Goal: Communication & Community: Connect with others

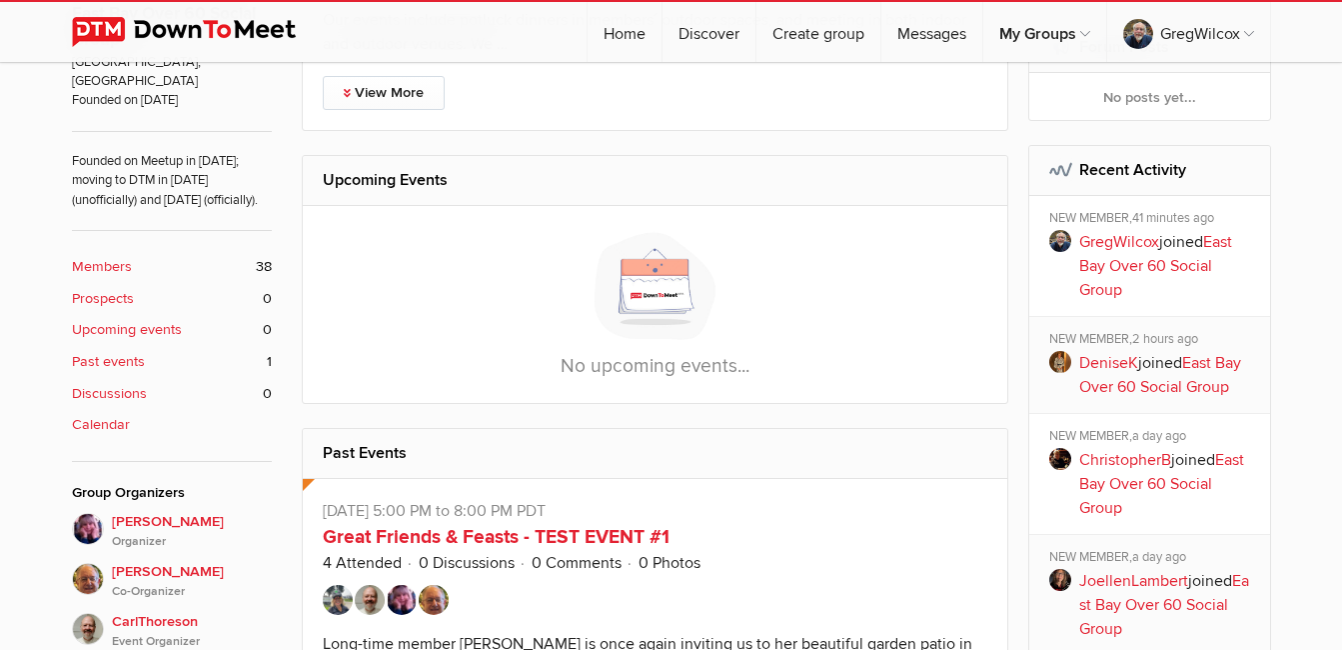
scroll to position [695, 0]
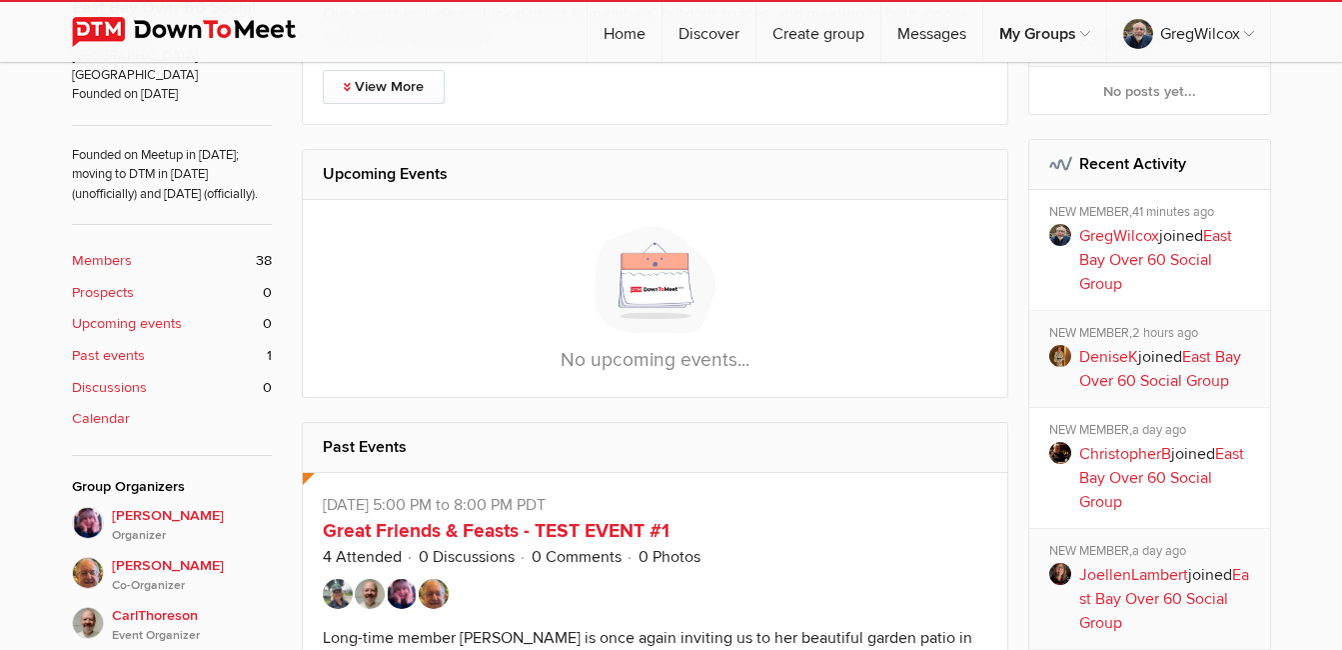
click at [1059, 235] on img at bounding box center [1060, 235] width 22 height 22
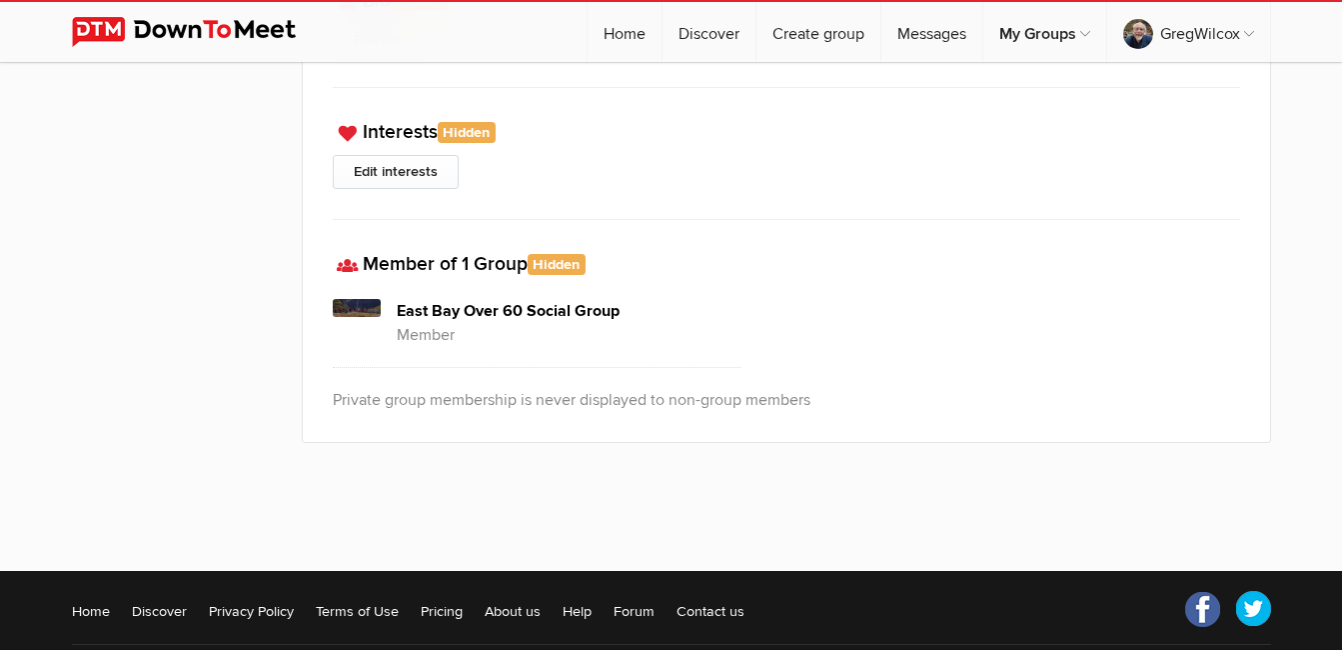
scroll to position [599, 0]
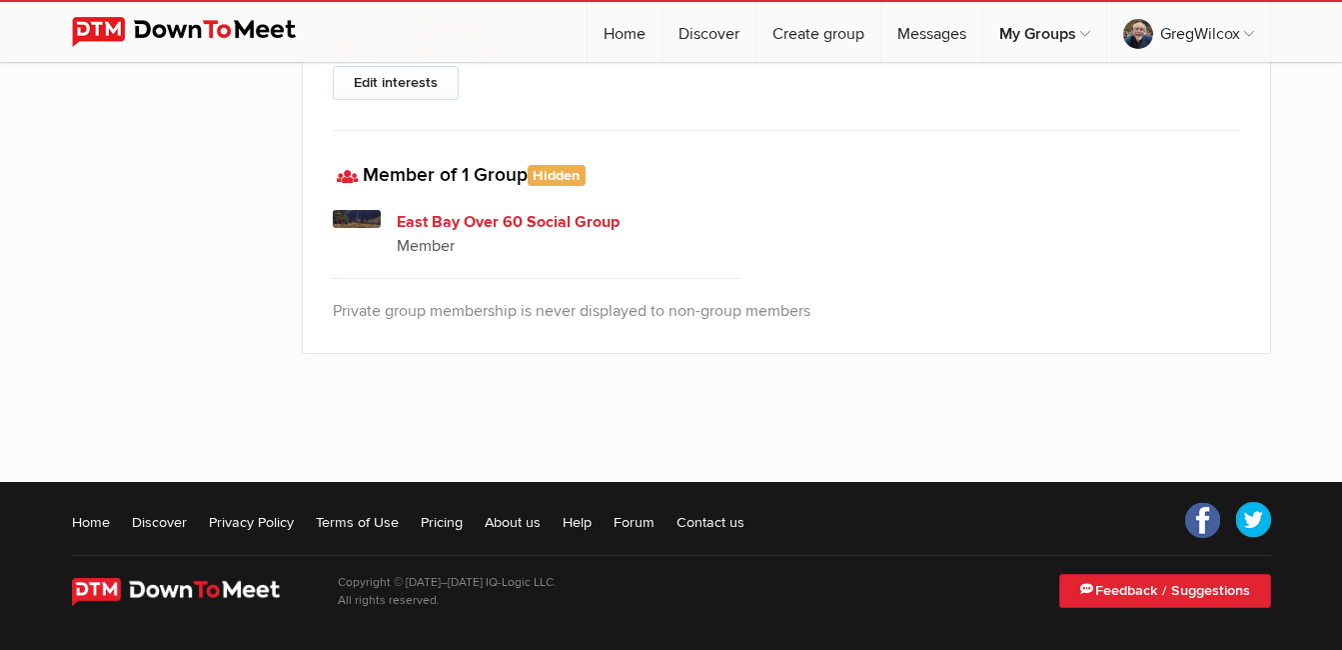
click at [474, 223] on h4 "East Bay Over 60 Social Group" at bounding box center [569, 222] width 345 height 24
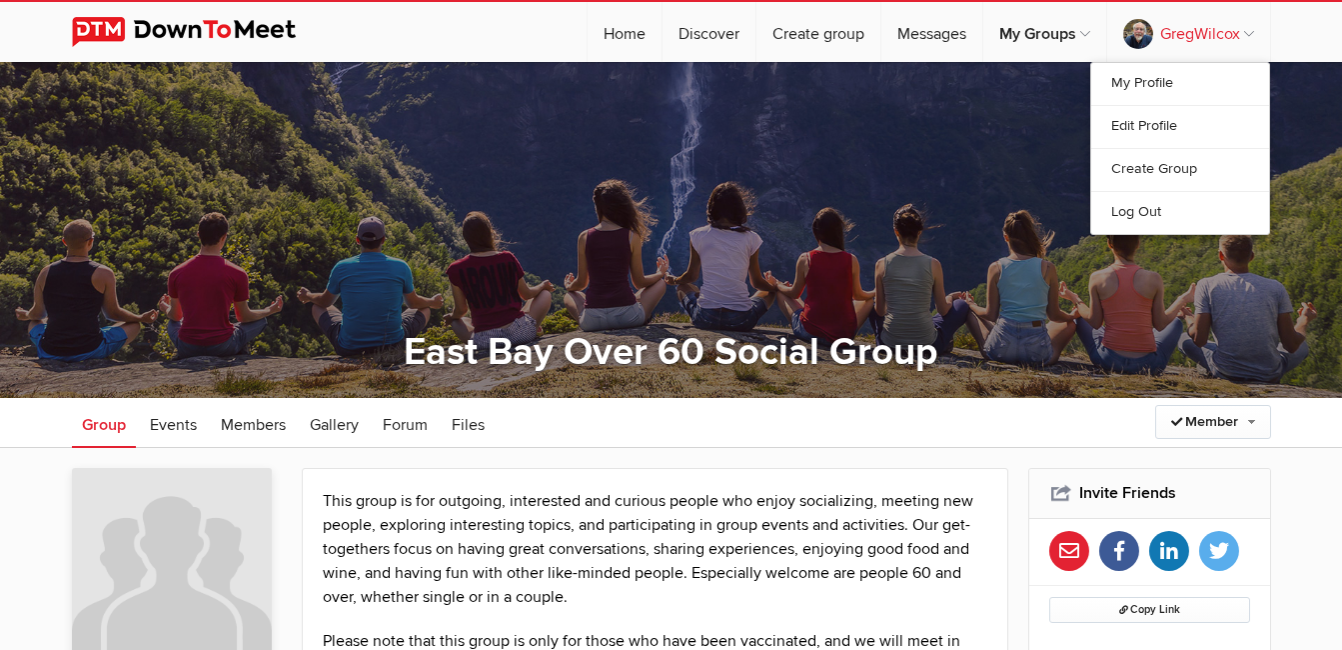
click at [1133, 31] on link "GregWilcox" at bounding box center [1188, 32] width 163 height 60
click at [1134, 87] on link "My Profile" at bounding box center [1180, 84] width 178 height 42
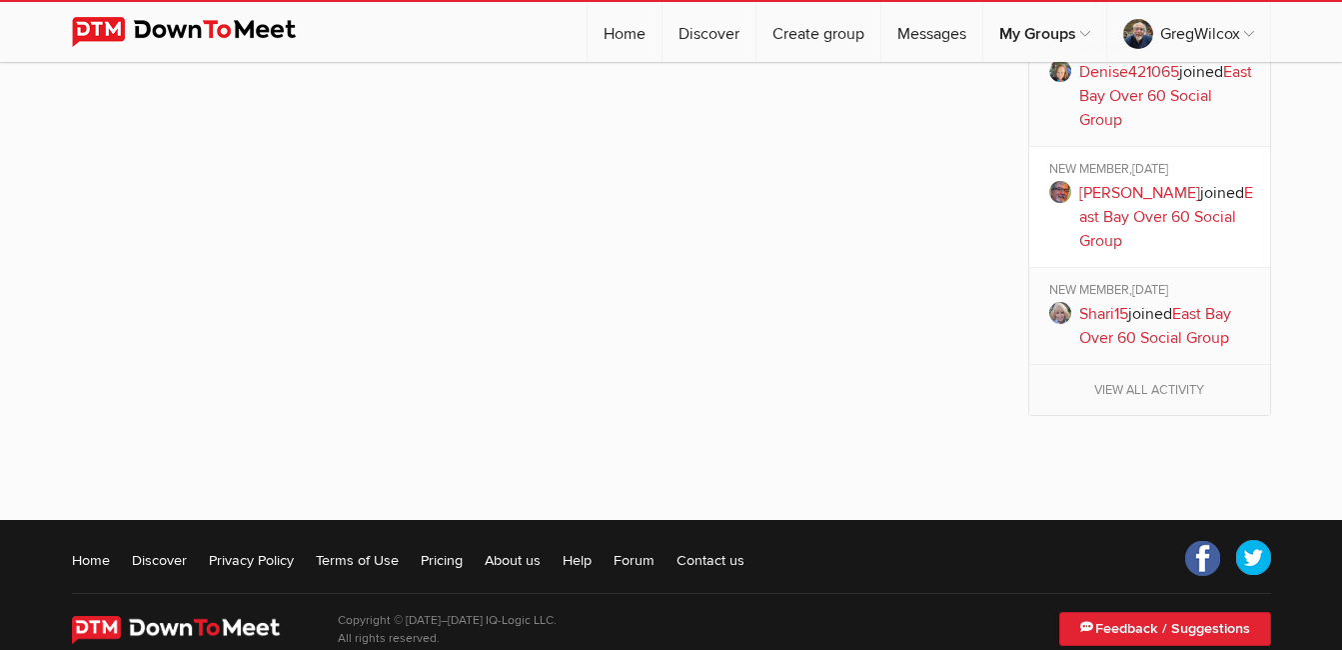
scroll to position [2760, 0]
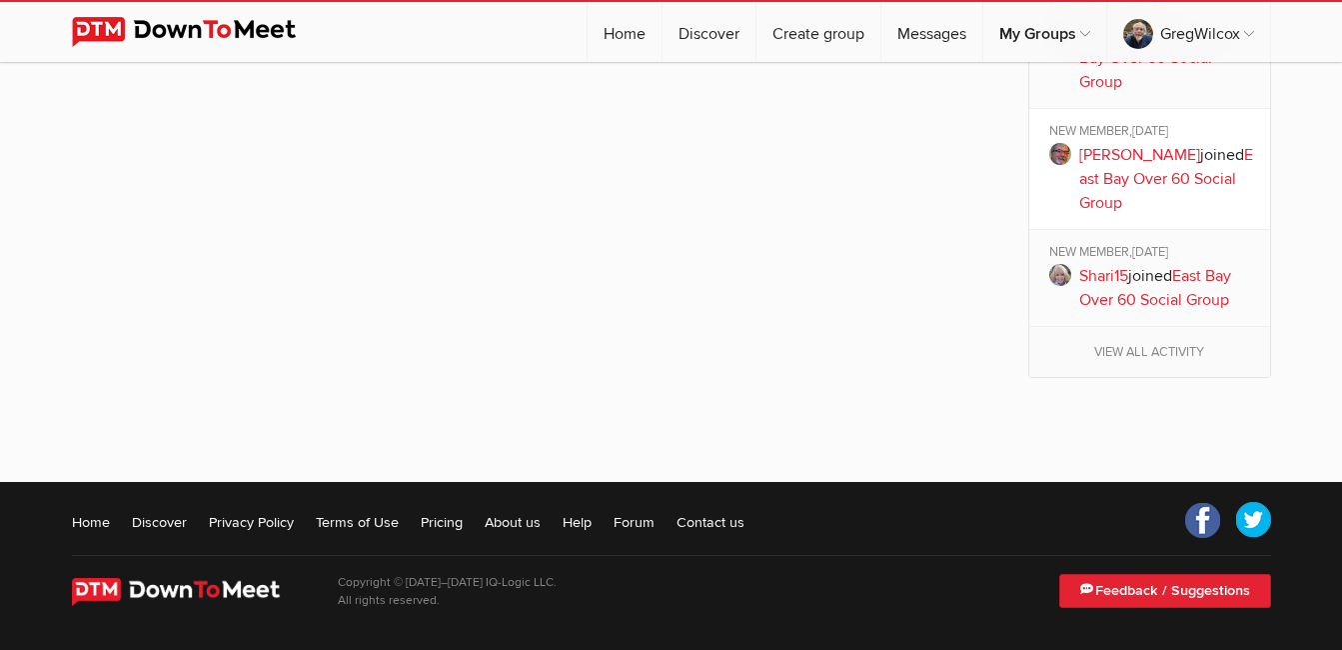
click at [1068, 271] on img at bounding box center [1060, 275] width 22 height 22
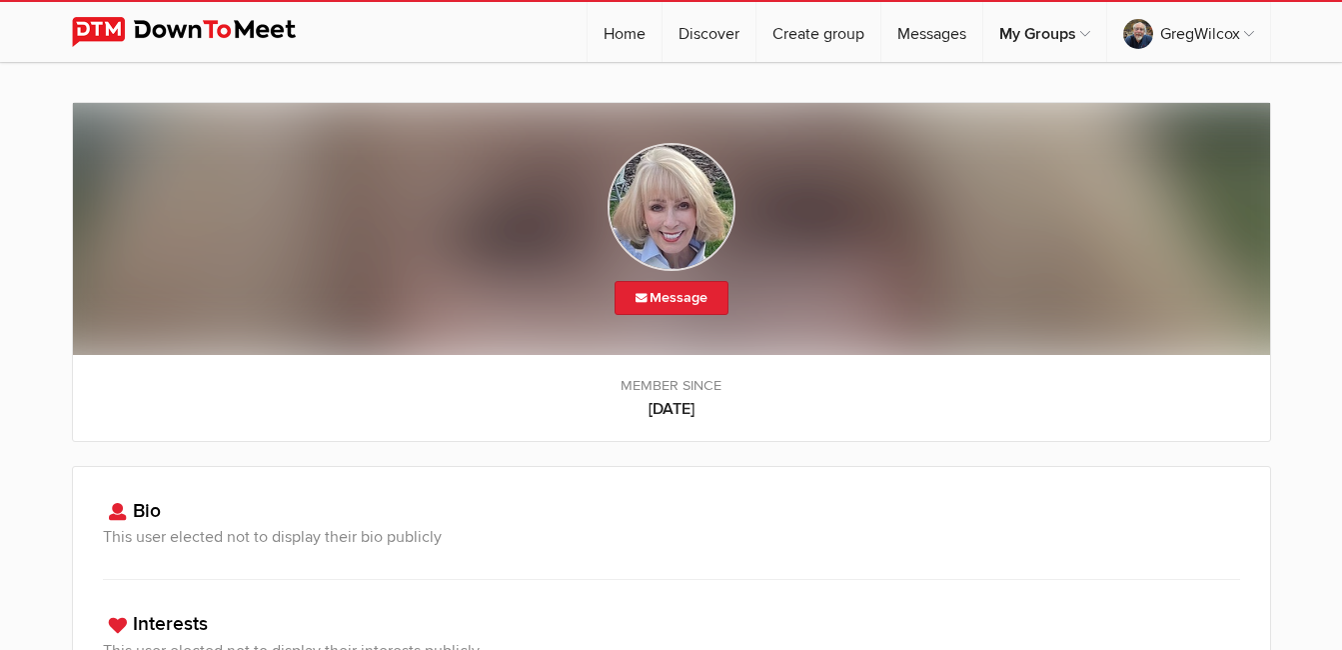
click at [692, 222] on img at bounding box center [672, 207] width 128 height 128
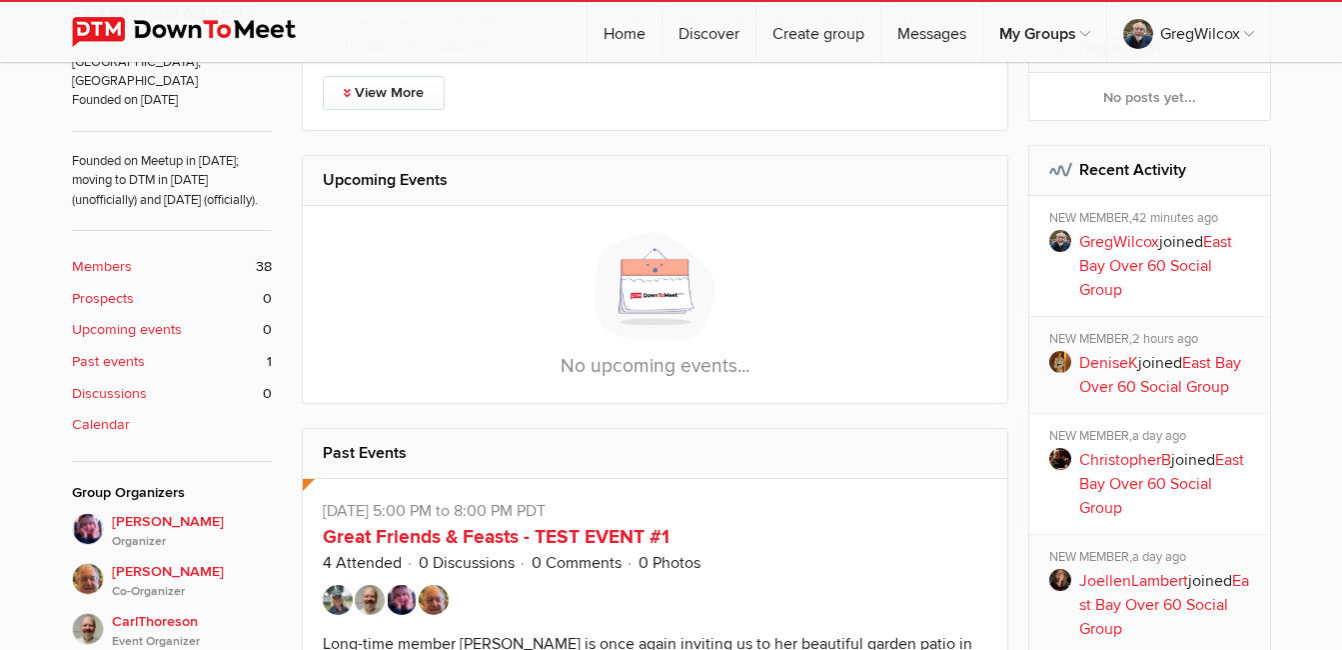
scroll to position [763, 0]
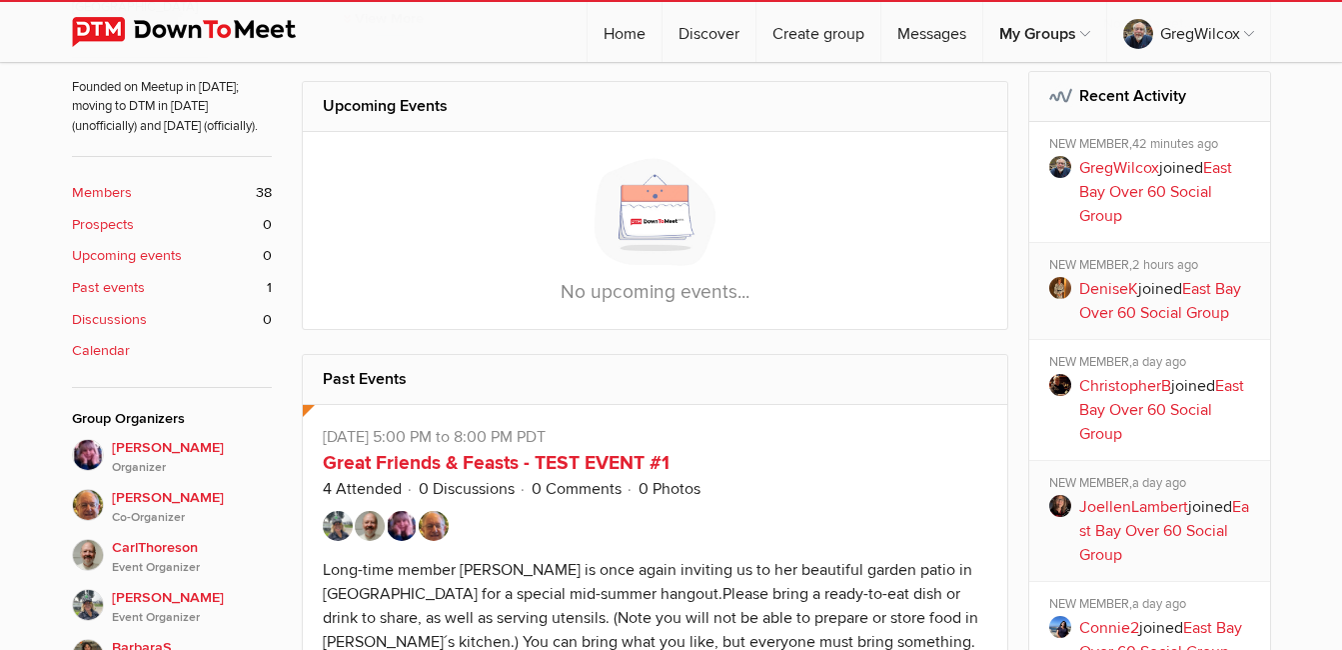
click at [1060, 292] on img at bounding box center [1060, 288] width 22 height 22
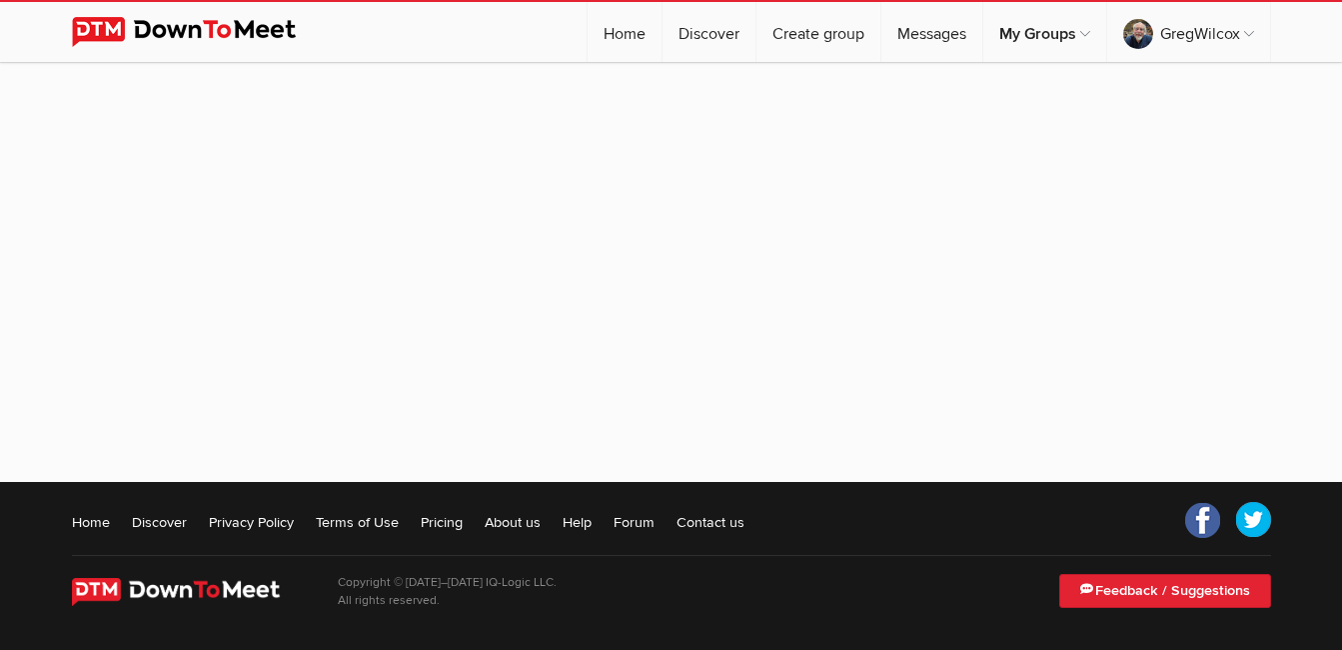
scroll to position [454, 0]
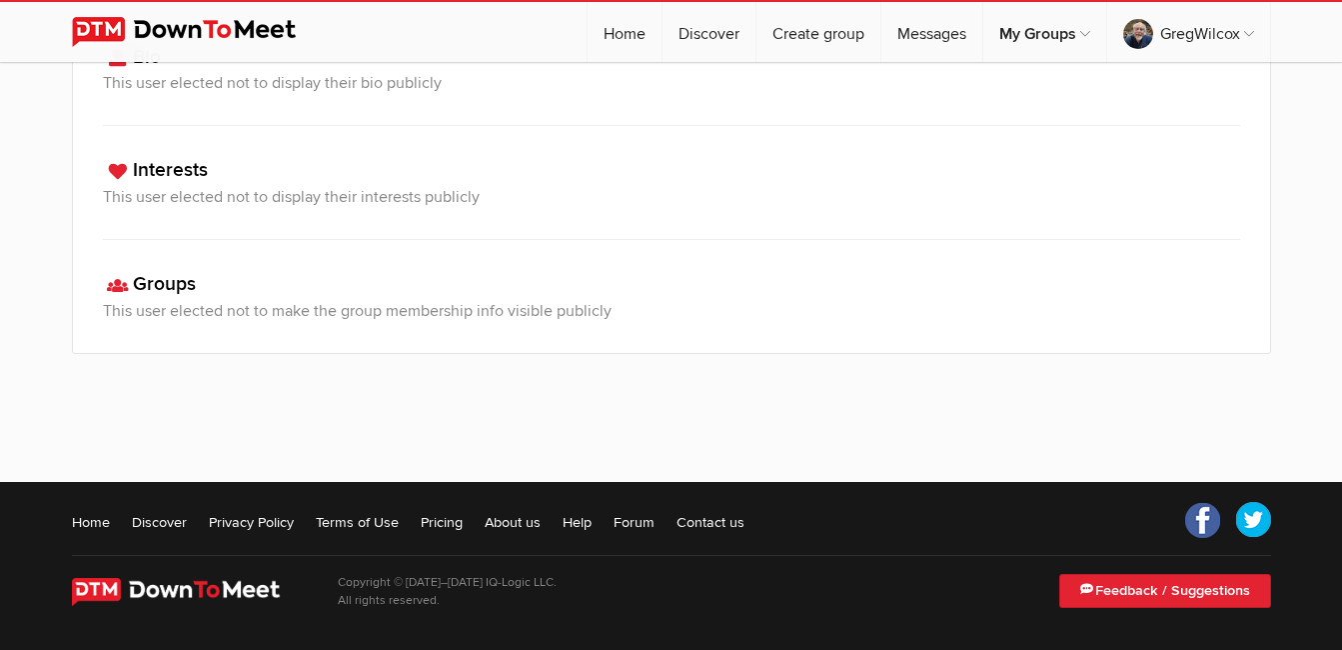
click at [586, 173] on h3 "Interests" at bounding box center [671, 170] width 1137 height 29
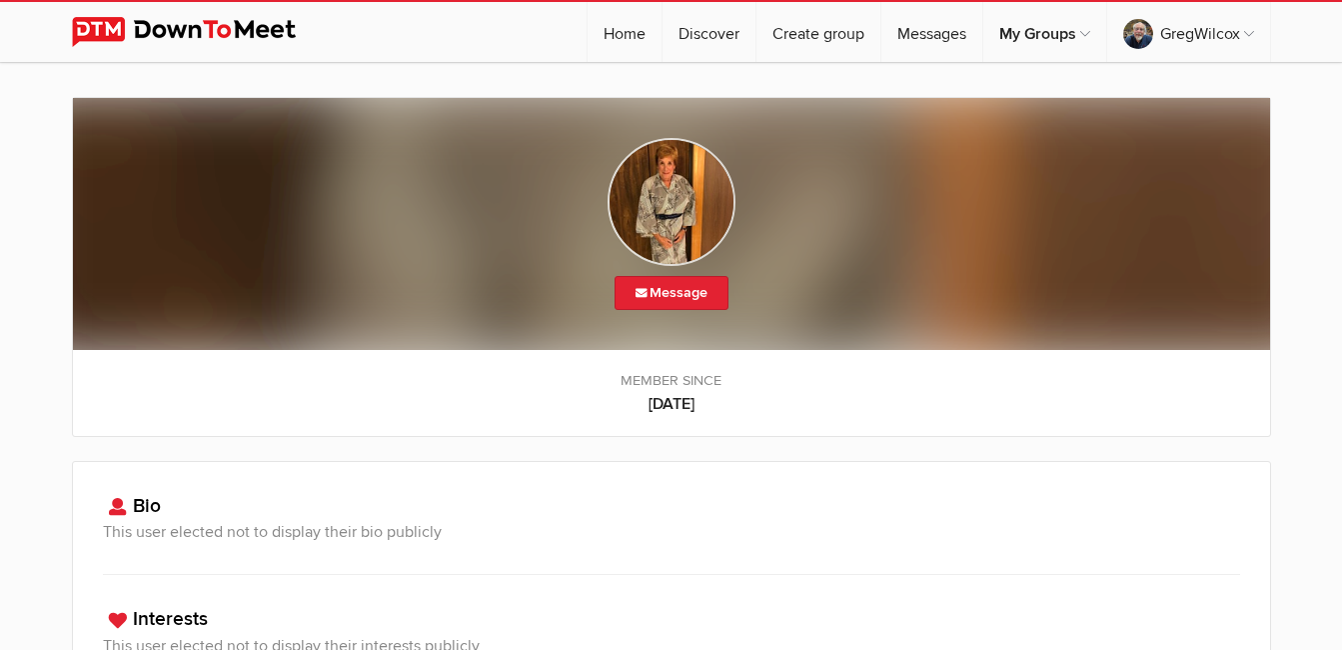
scroll to position [0, 0]
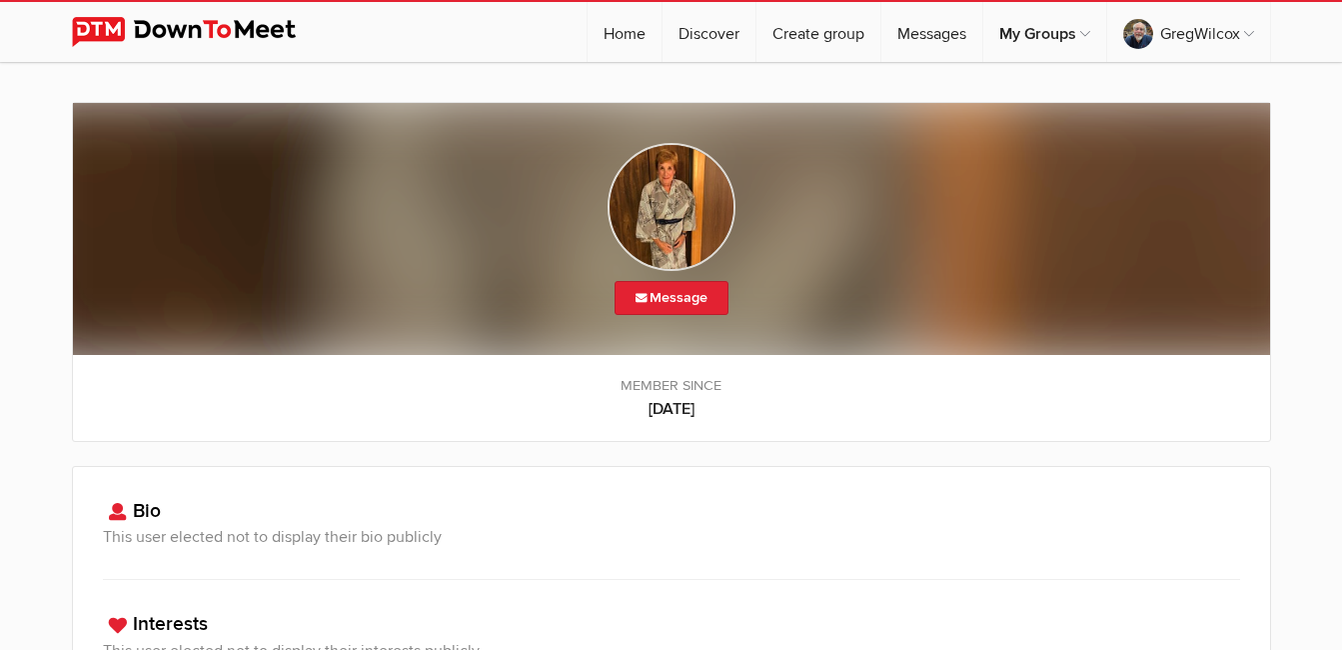
click at [712, 187] on img at bounding box center [672, 207] width 128 height 128
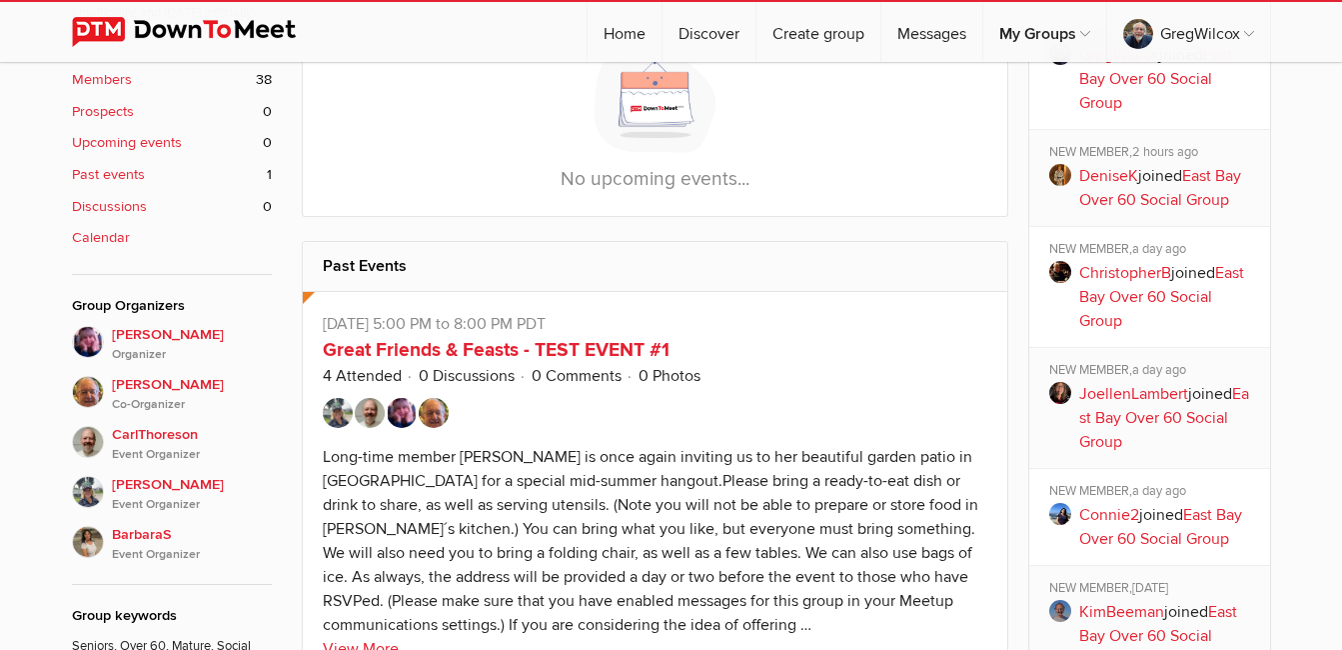
scroll to position [903, 0]
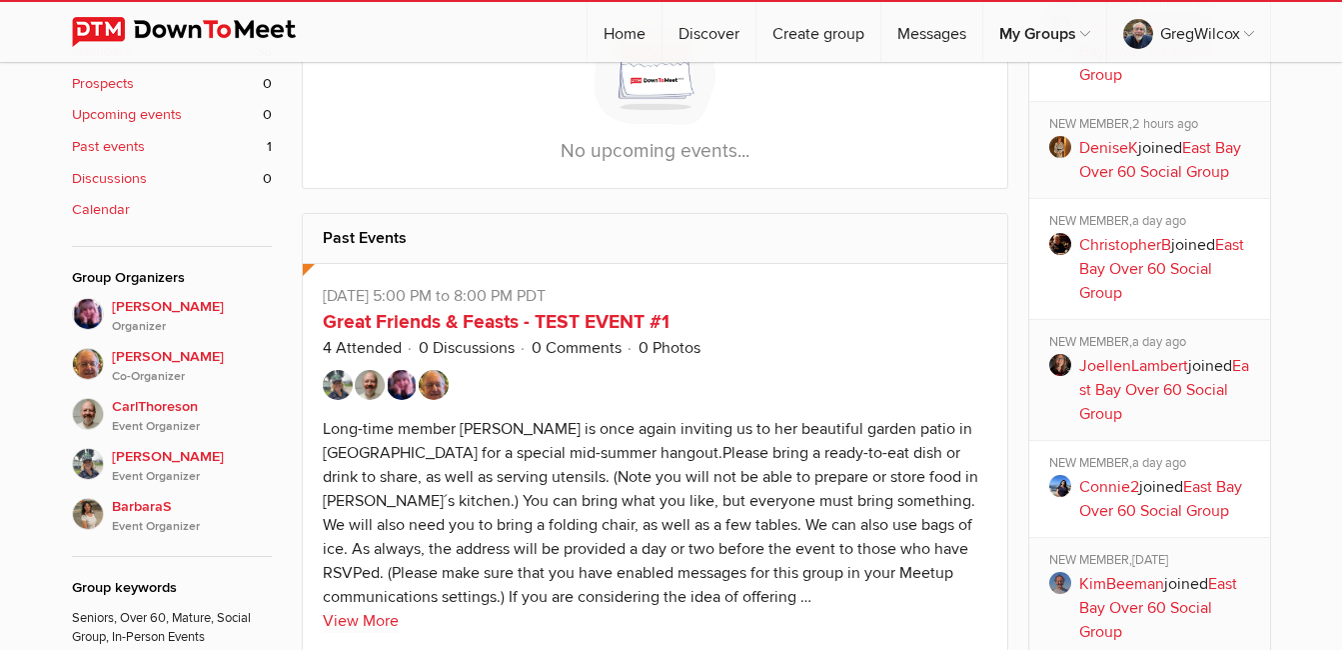
click at [1134, 361] on link "JoellenLambert" at bounding box center [1133, 366] width 109 height 20
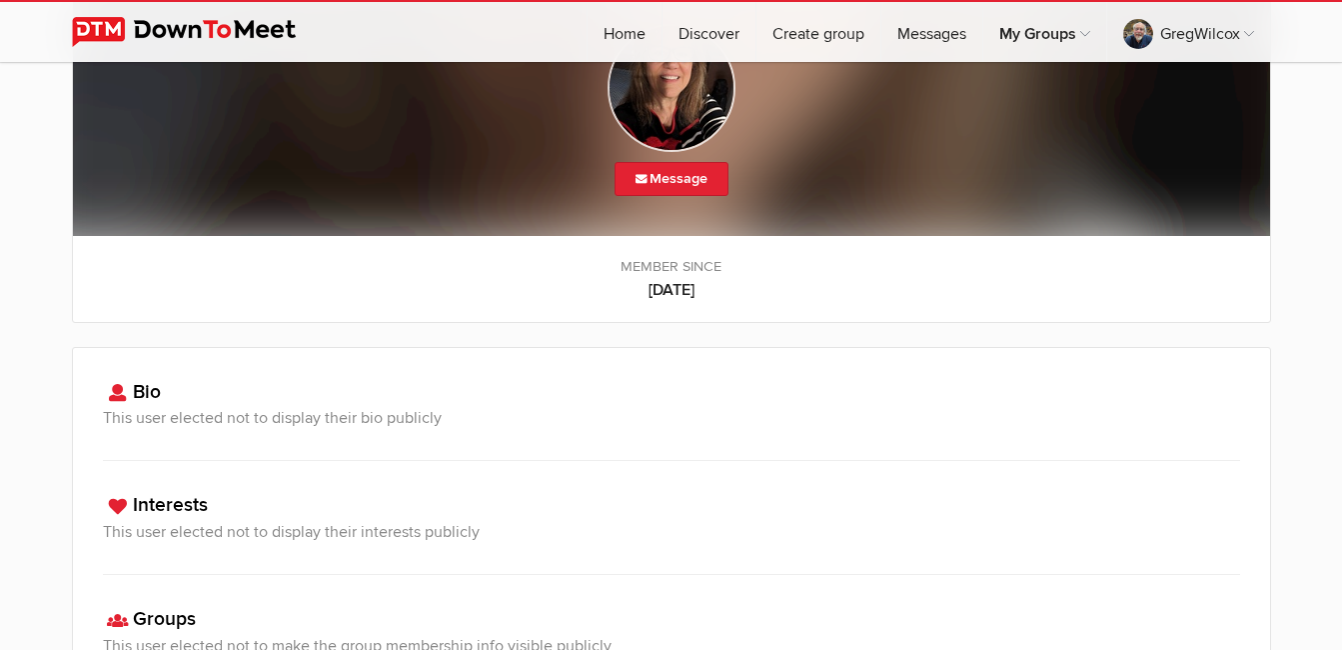
scroll to position [75, 0]
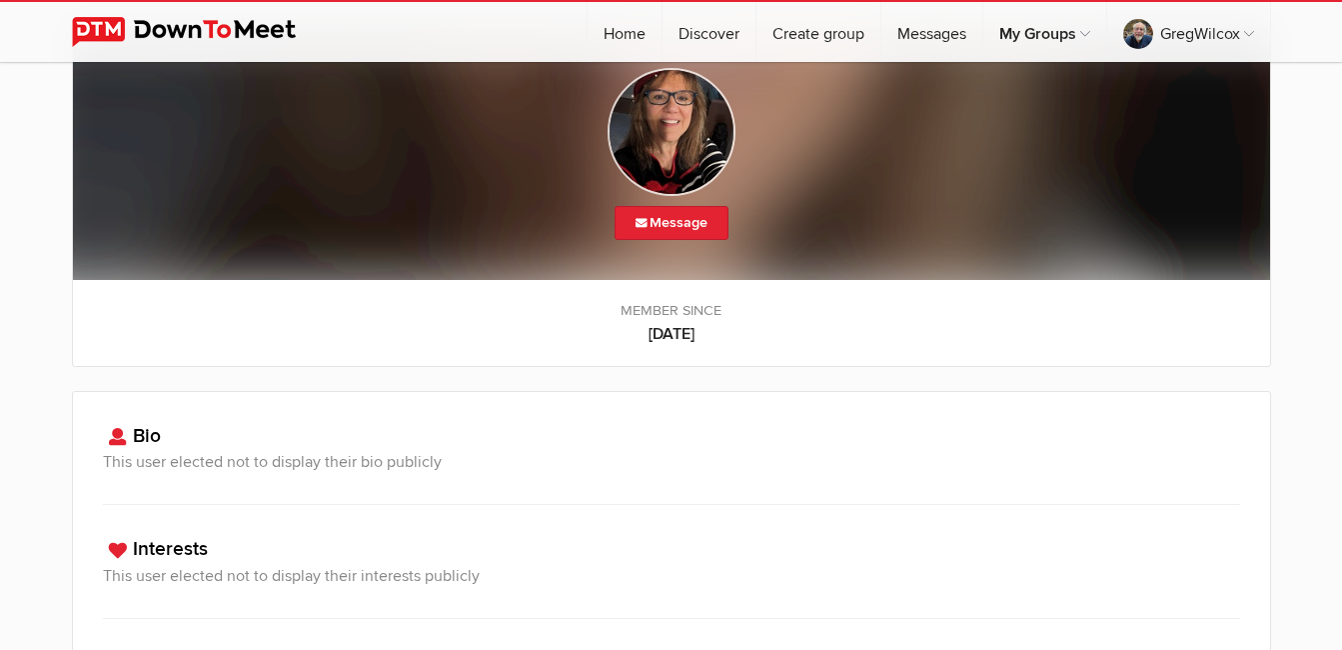
click at [622, 120] on img at bounding box center [672, 132] width 128 height 128
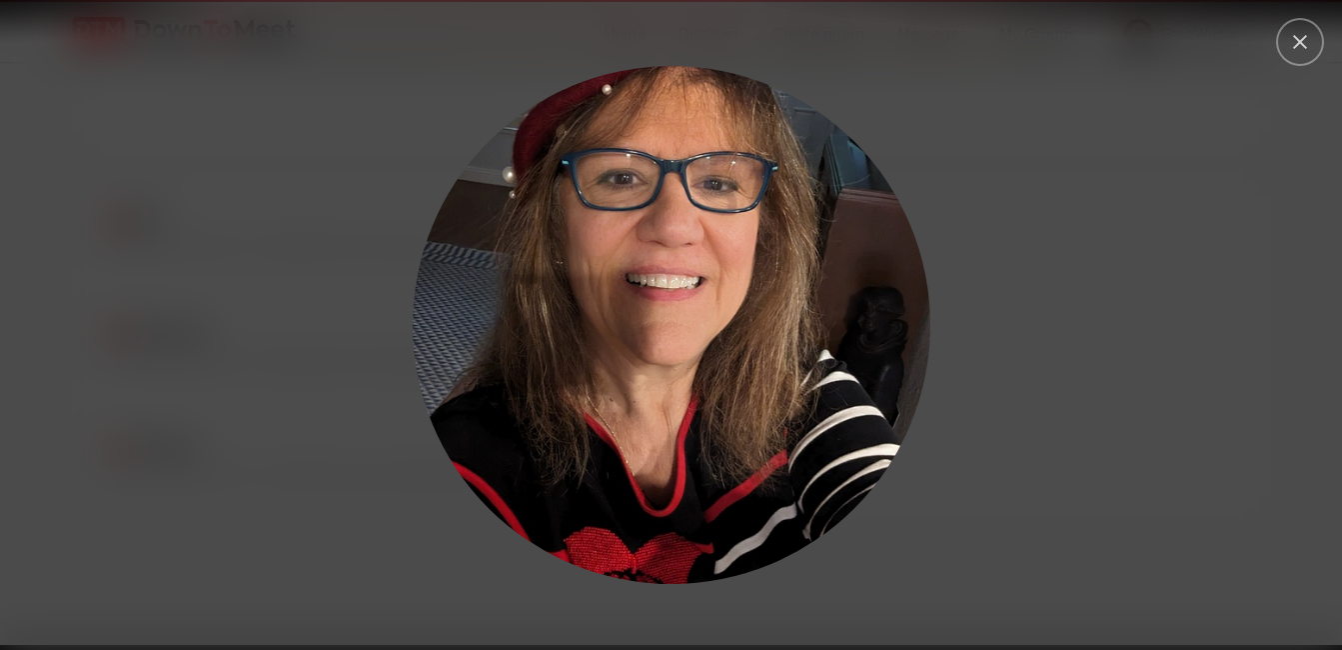
scroll to position [289, 0]
click at [1289, 46] on button at bounding box center [1300, 42] width 44 height 44
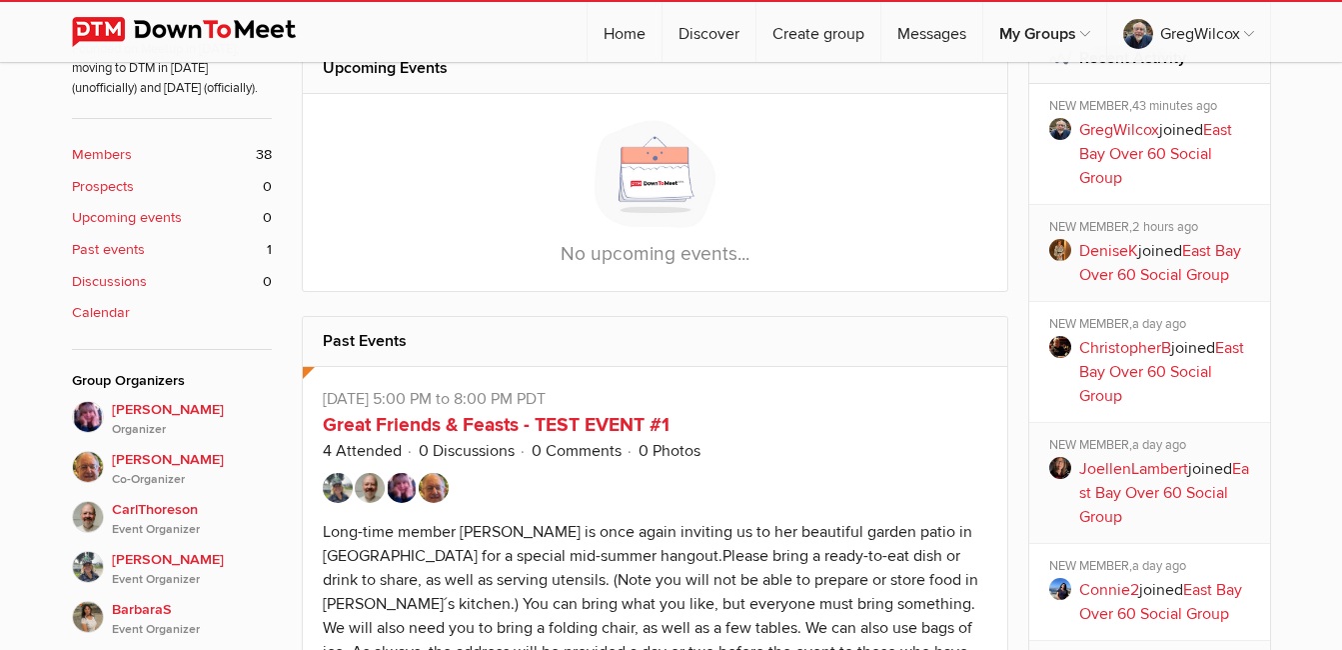
scroll to position [822, 0]
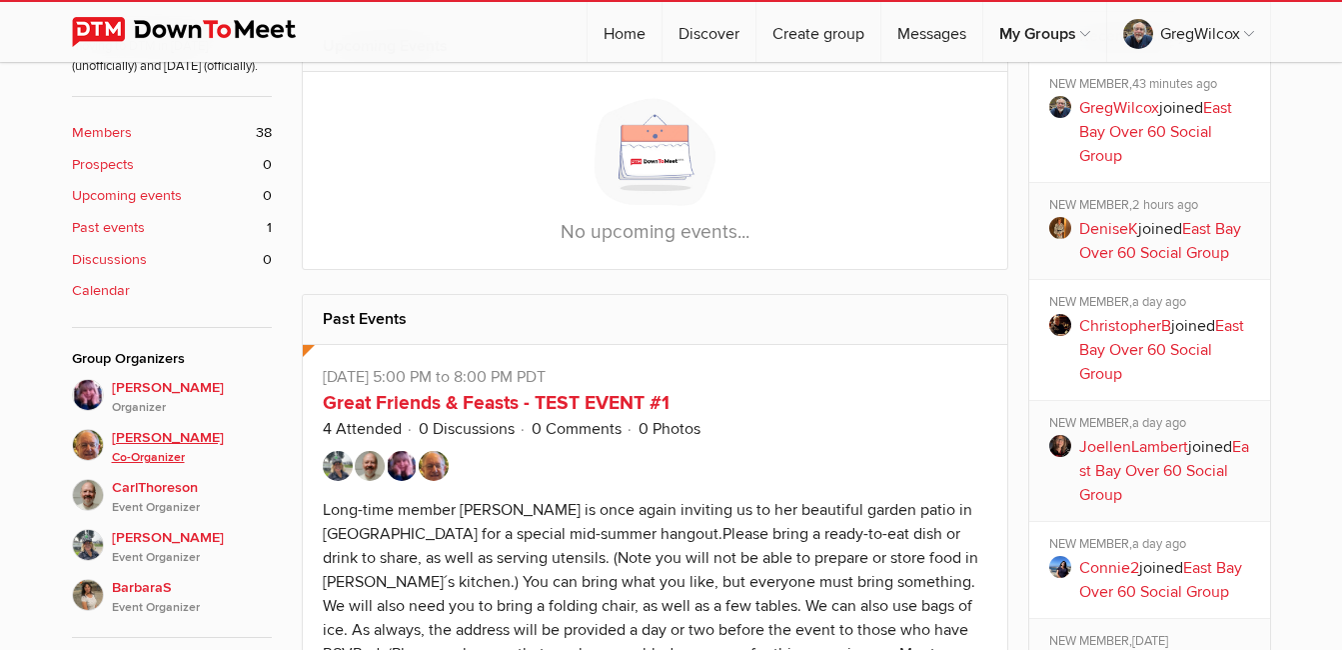
click at [85, 448] on img at bounding box center [88, 445] width 32 height 32
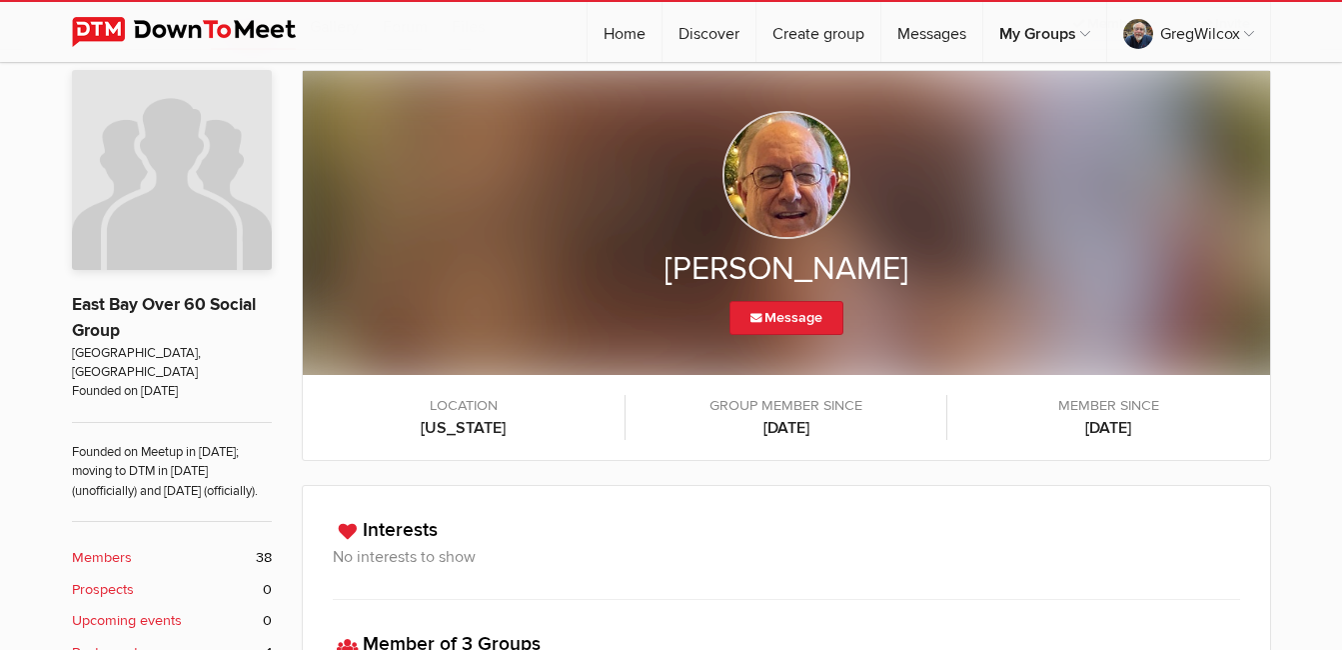
click at [792, 172] on img at bounding box center [787, 175] width 128 height 128
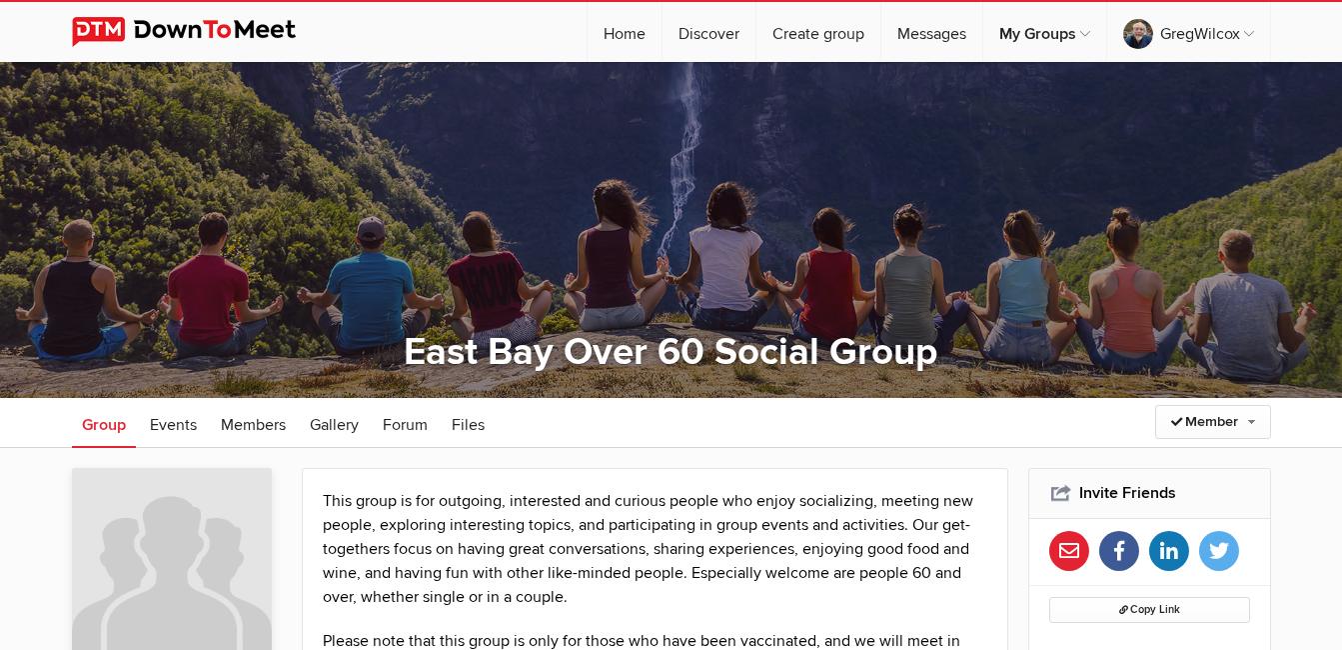
drag, startPoint x: 1340, startPoint y: 149, endPoint x: 1339, endPoint y: 193, distance: 44.0
click at [1339, 193] on div at bounding box center [671, 230] width 1342 height 336
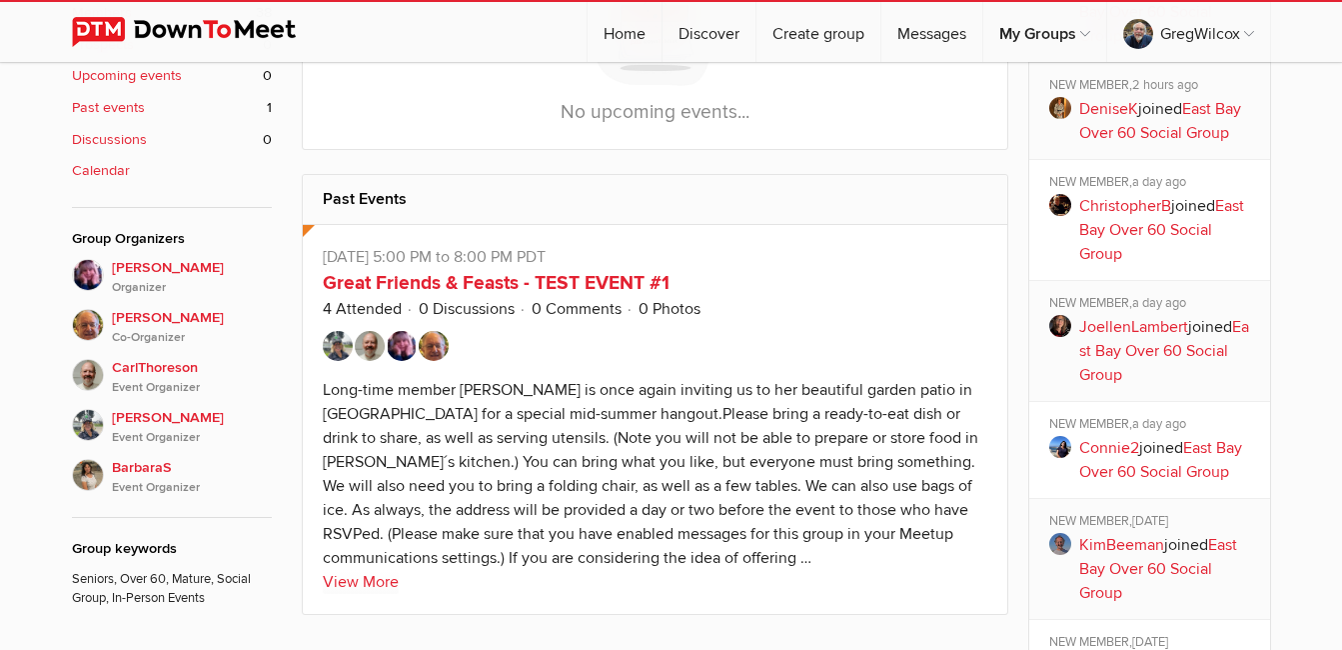
scroll to position [982, 0]
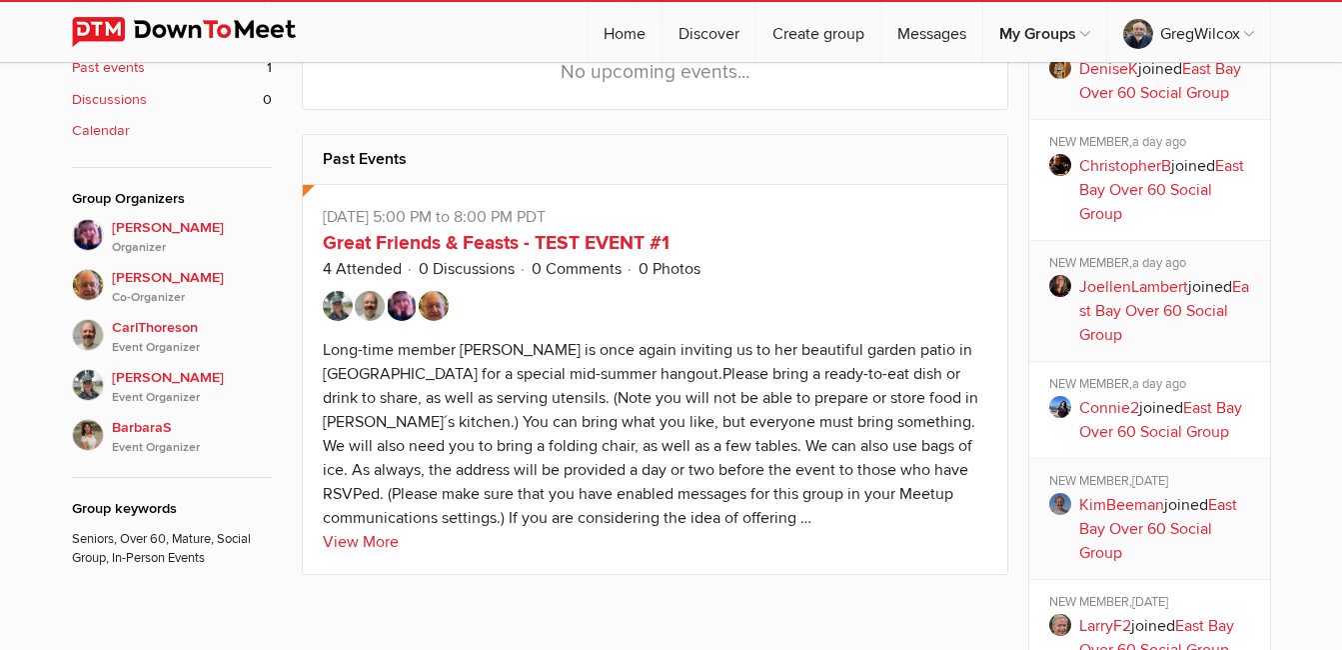
click at [1099, 404] on link "Connie2" at bounding box center [1109, 408] width 60 height 20
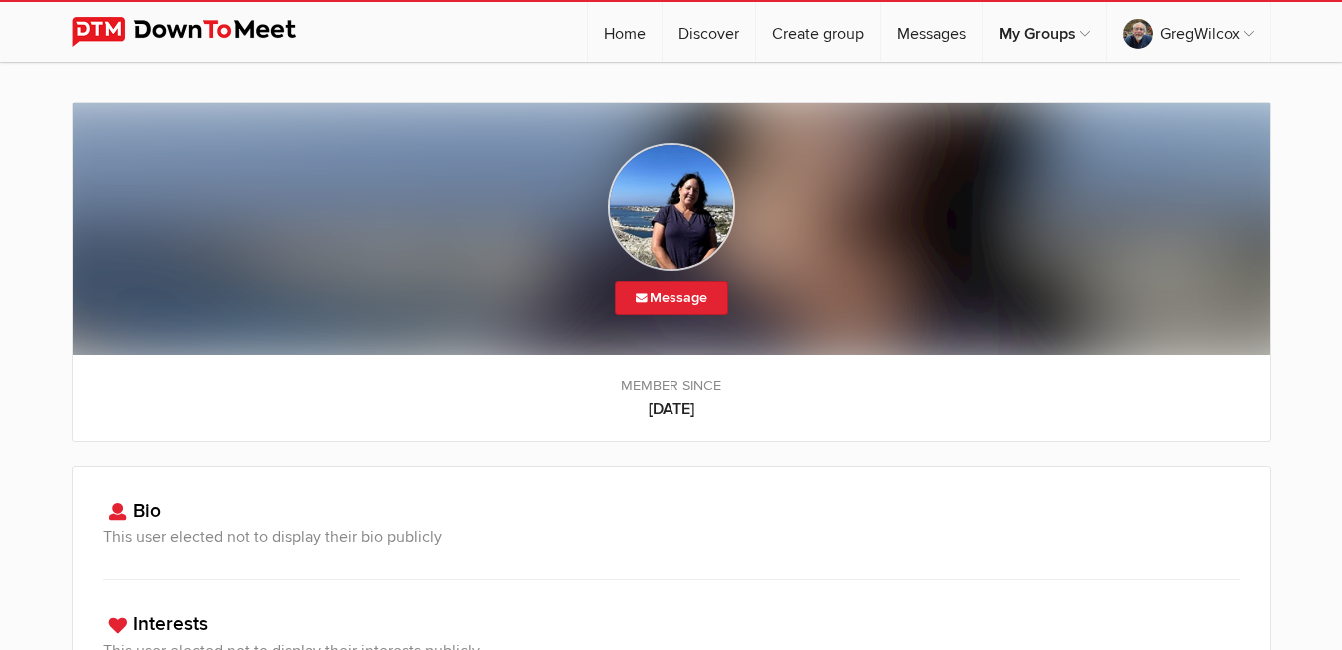
click at [717, 188] on img at bounding box center [672, 207] width 128 height 128
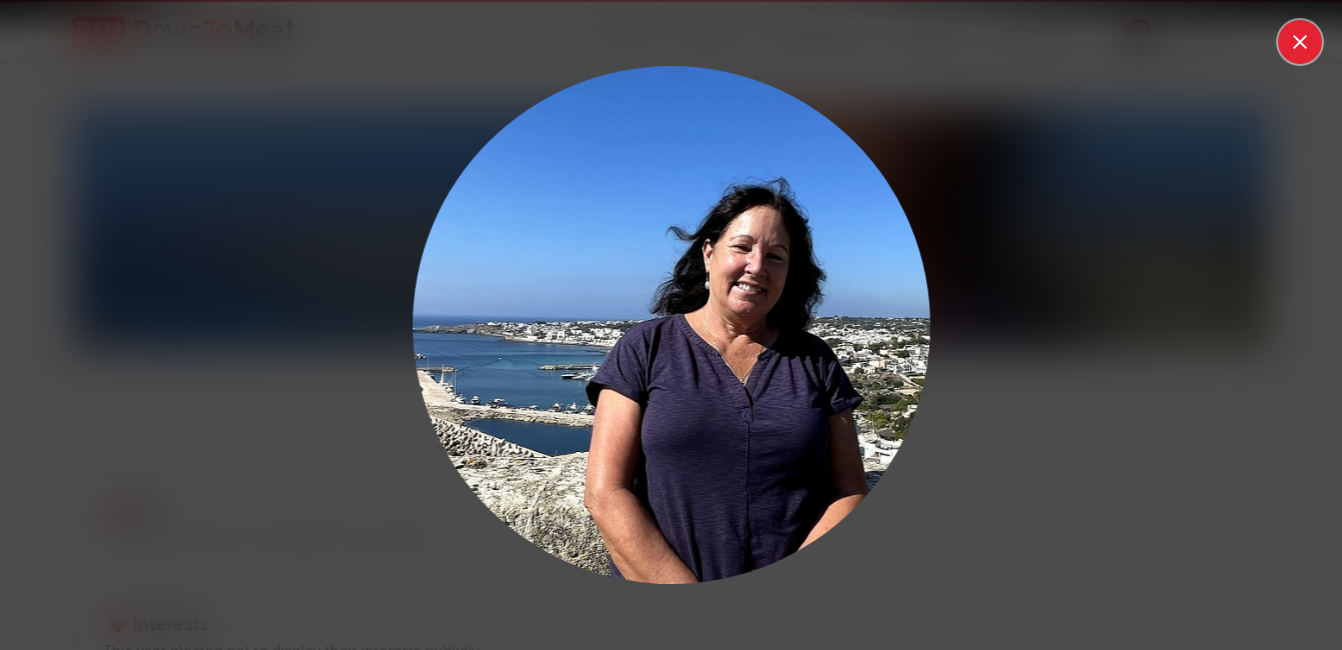
click at [1281, 34] on button at bounding box center [1300, 42] width 44 height 44
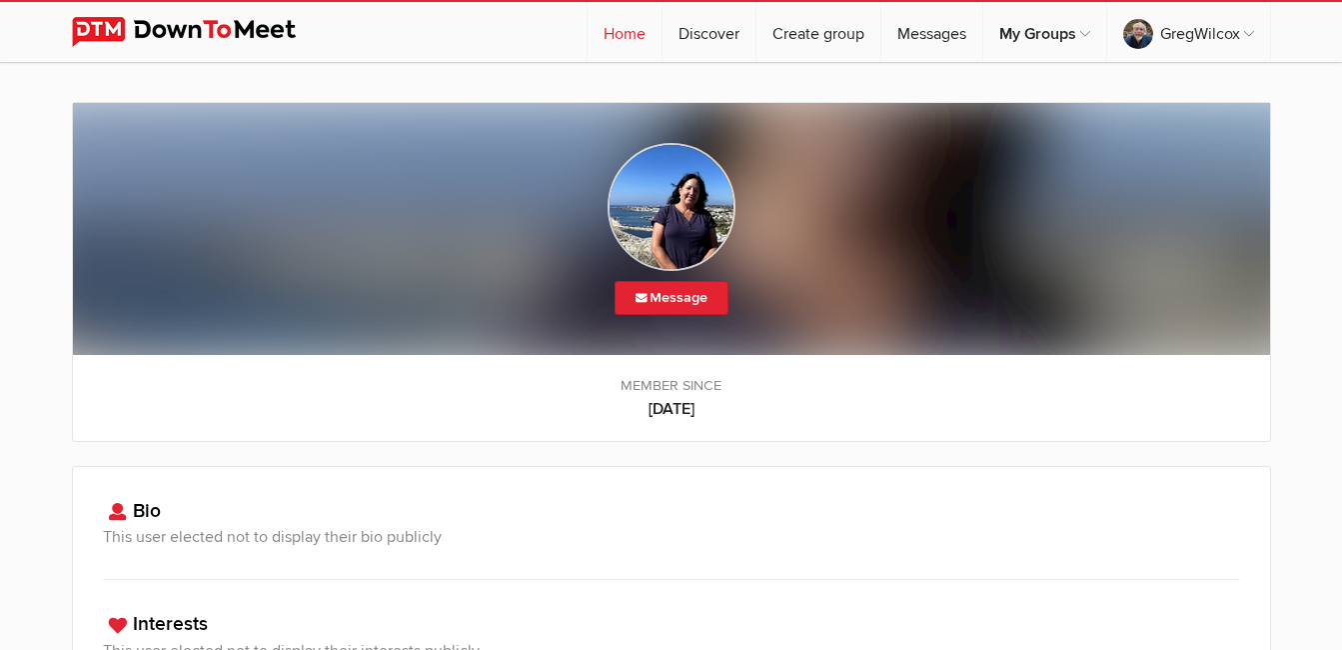
click at [636, 33] on link "Home" at bounding box center [625, 32] width 74 height 60
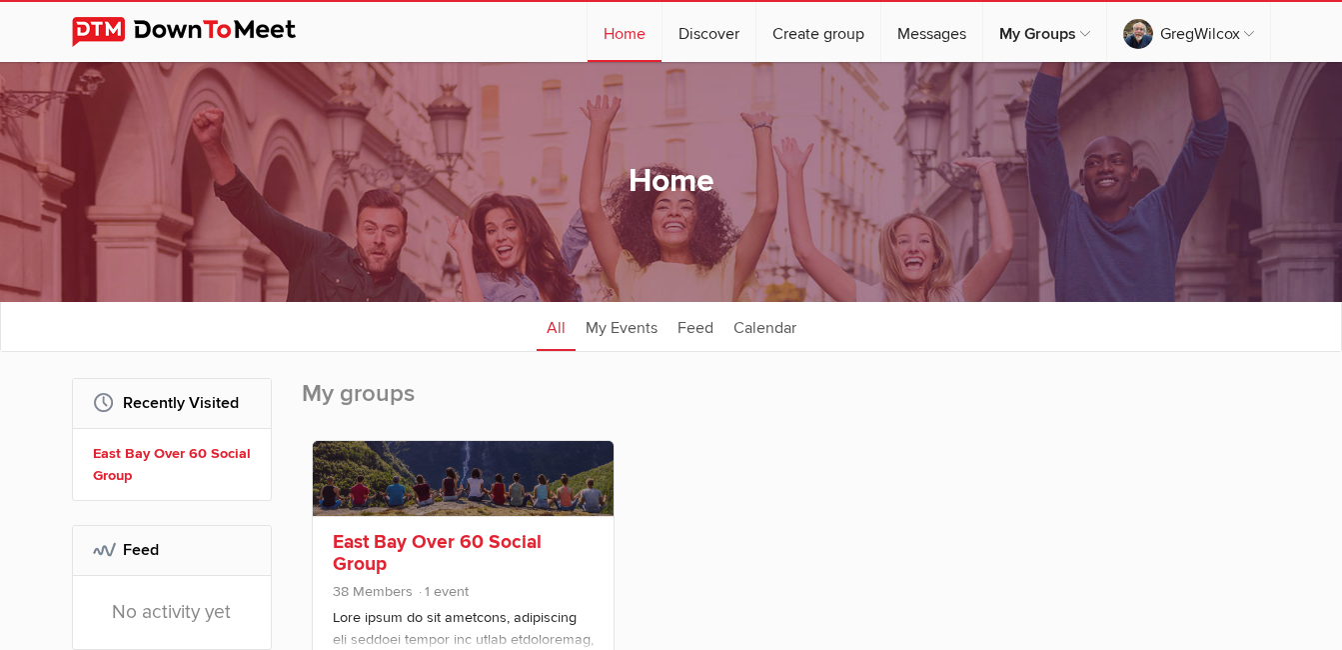
click at [516, 469] on link at bounding box center [463, 478] width 301 height 75
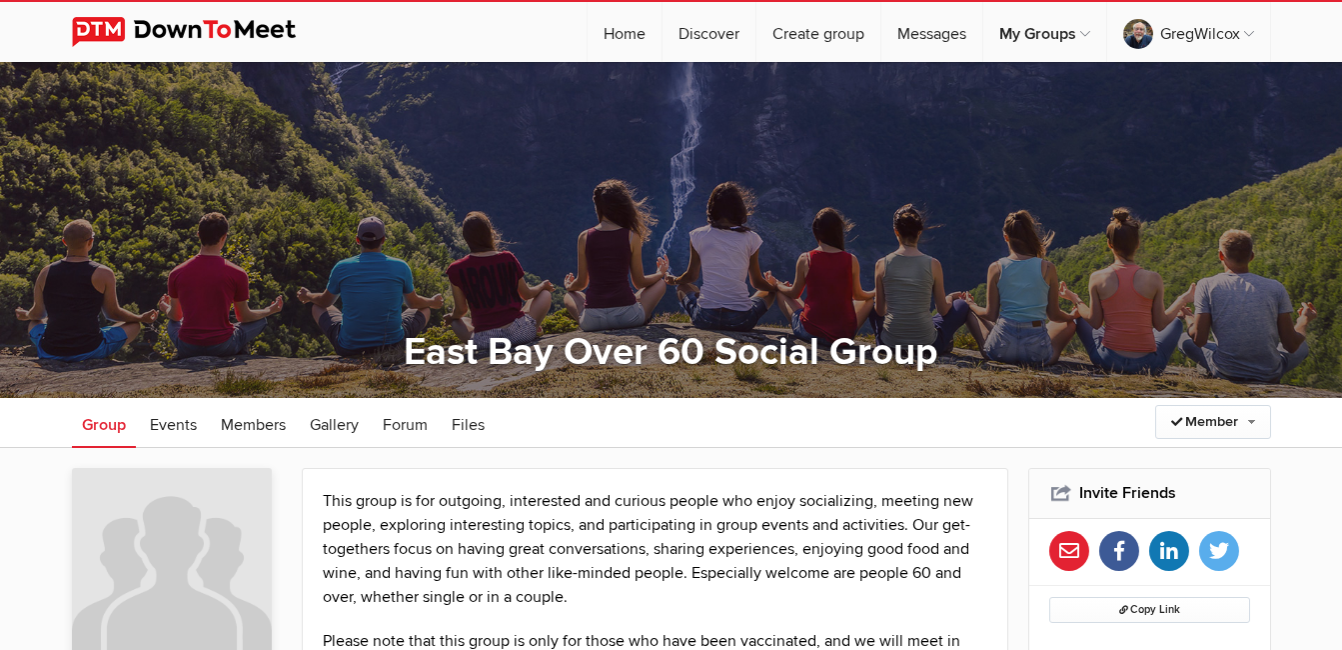
drag, startPoint x: 1338, startPoint y: 83, endPoint x: 1338, endPoint y: 141, distance: 58.0
click at [1336, 149] on div at bounding box center [671, 230] width 1342 height 336
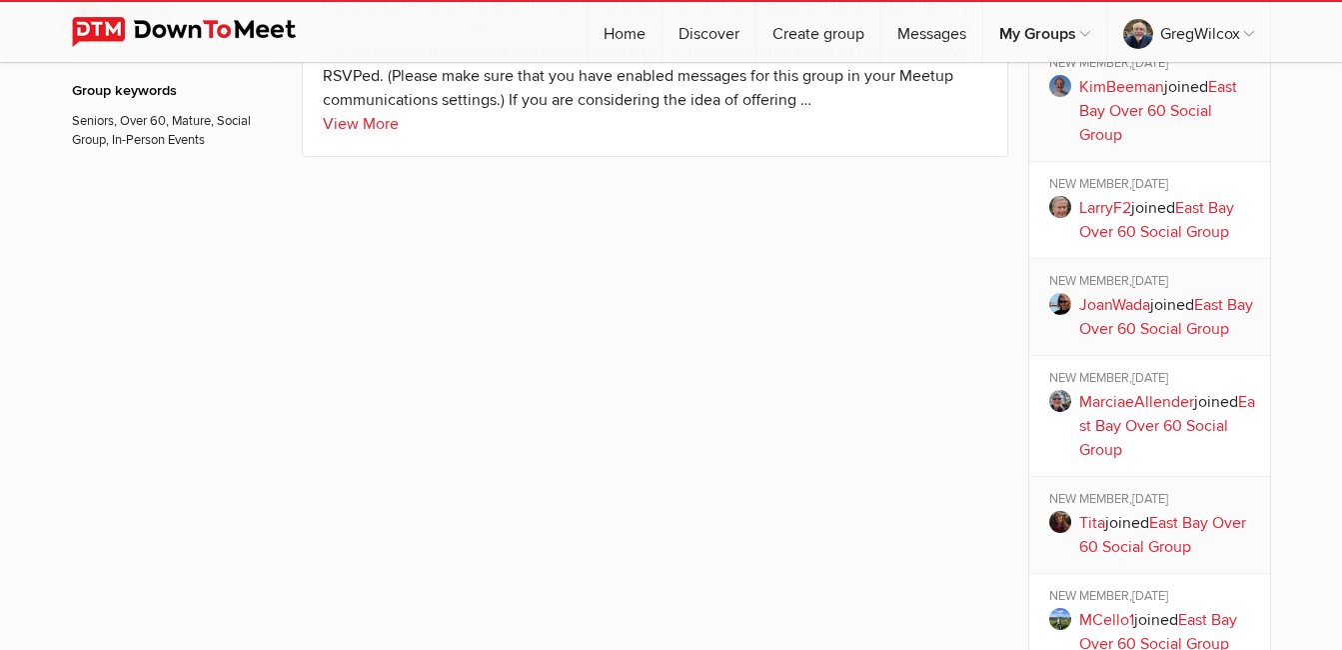
scroll to position [1417, 0]
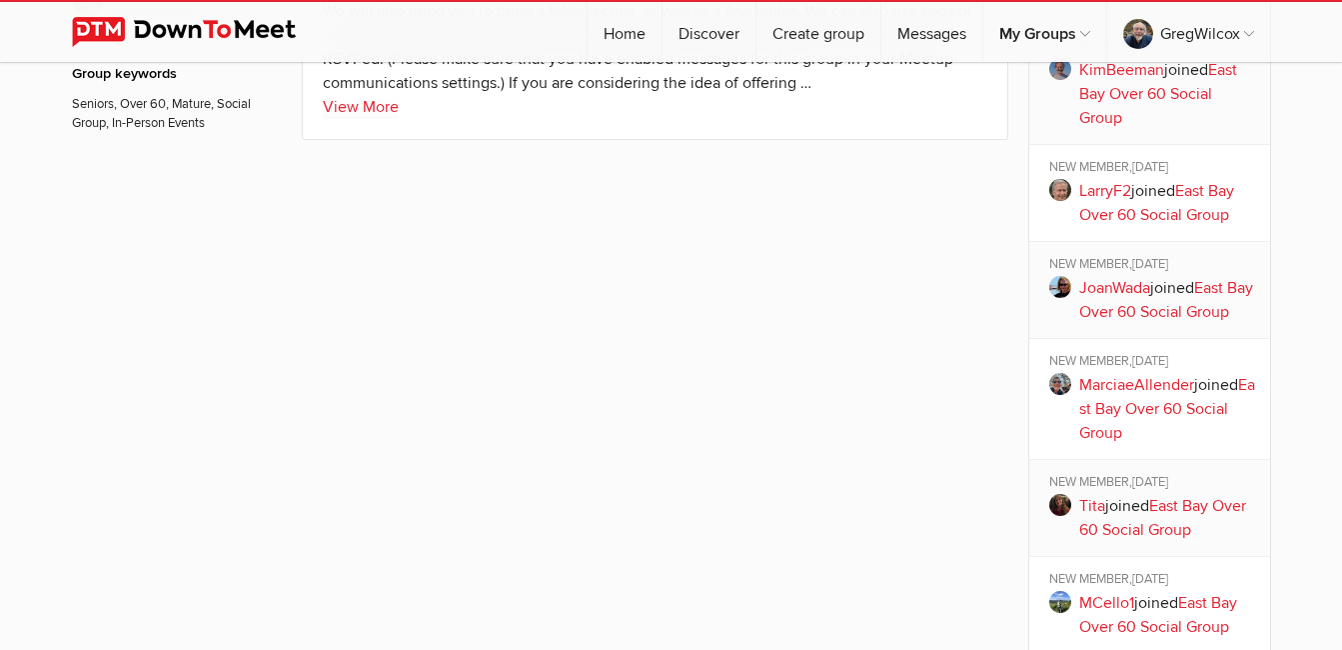
click at [1106, 395] on link "MarciaeAllender" at bounding box center [1136, 385] width 115 height 20
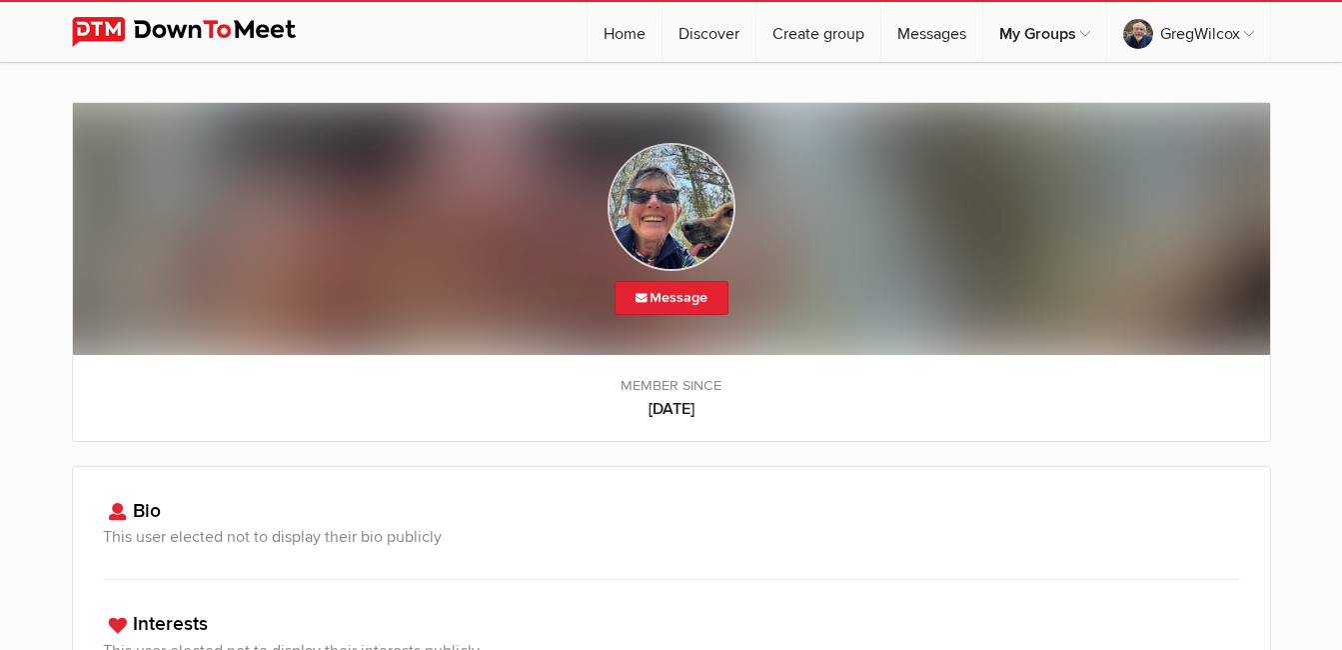
click at [654, 204] on img at bounding box center [672, 207] width 128 height 128
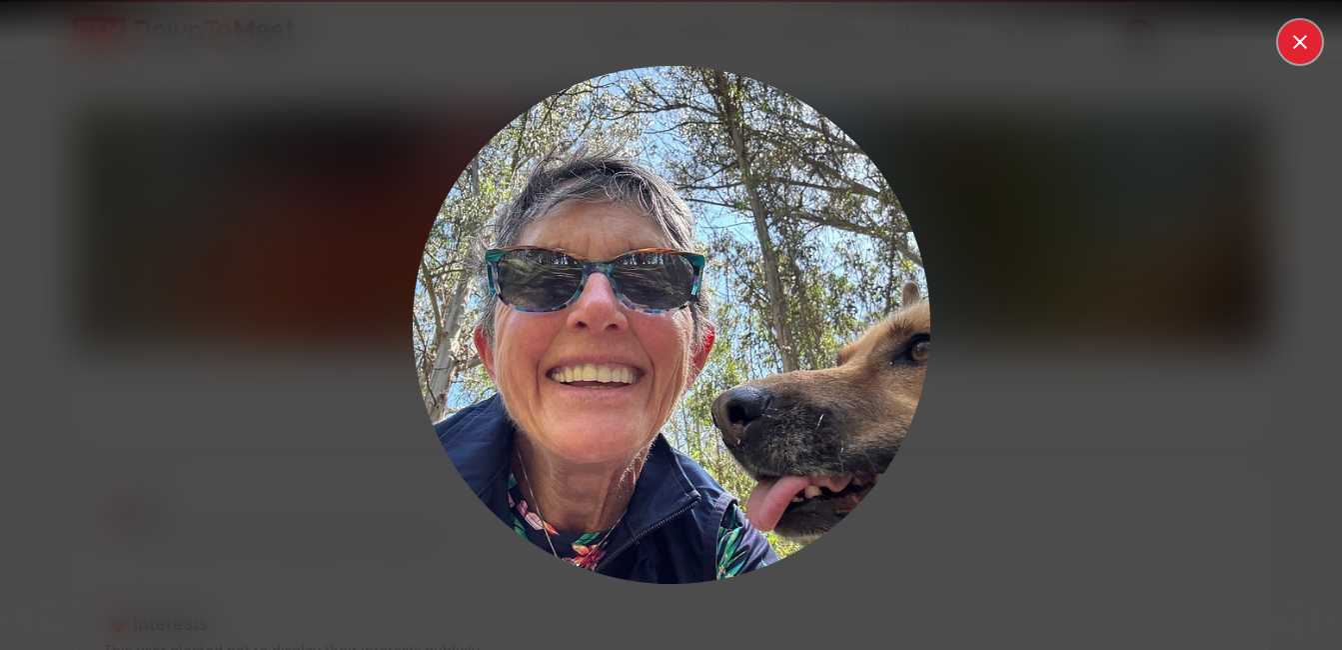
click at [1300, 51] on button at bounding box center [1300, 42] width 44 height 44
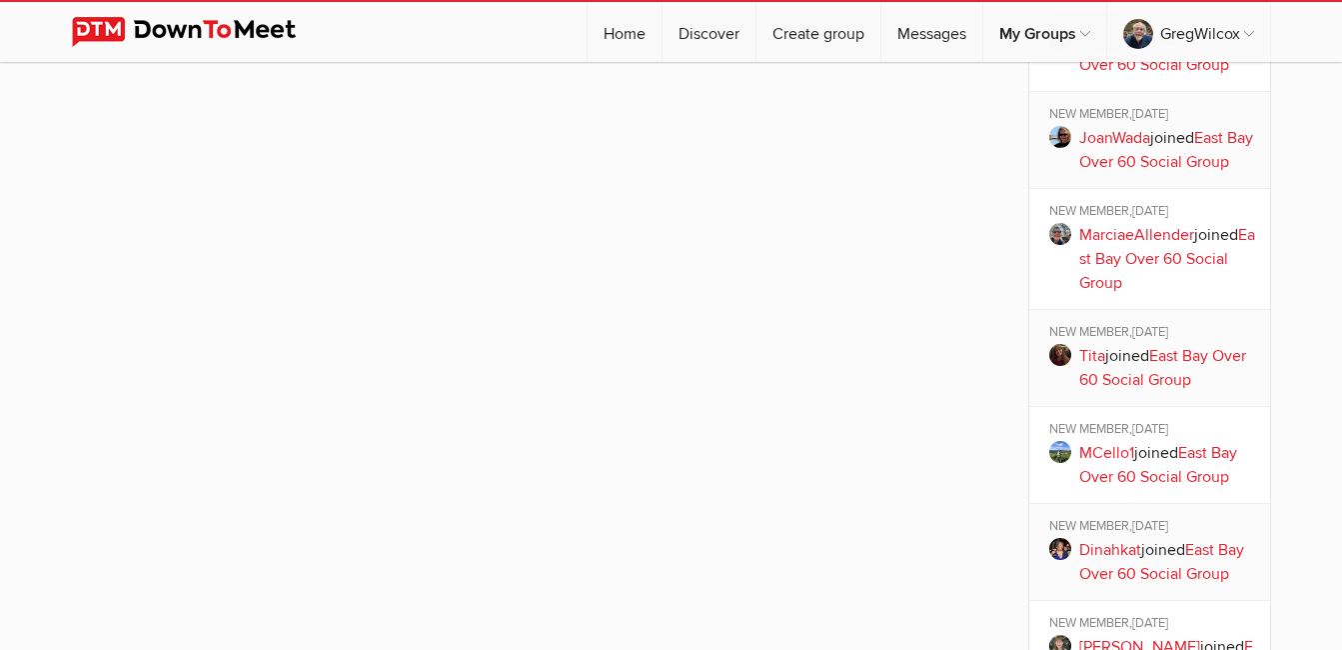
scroll to position [1573, 0]
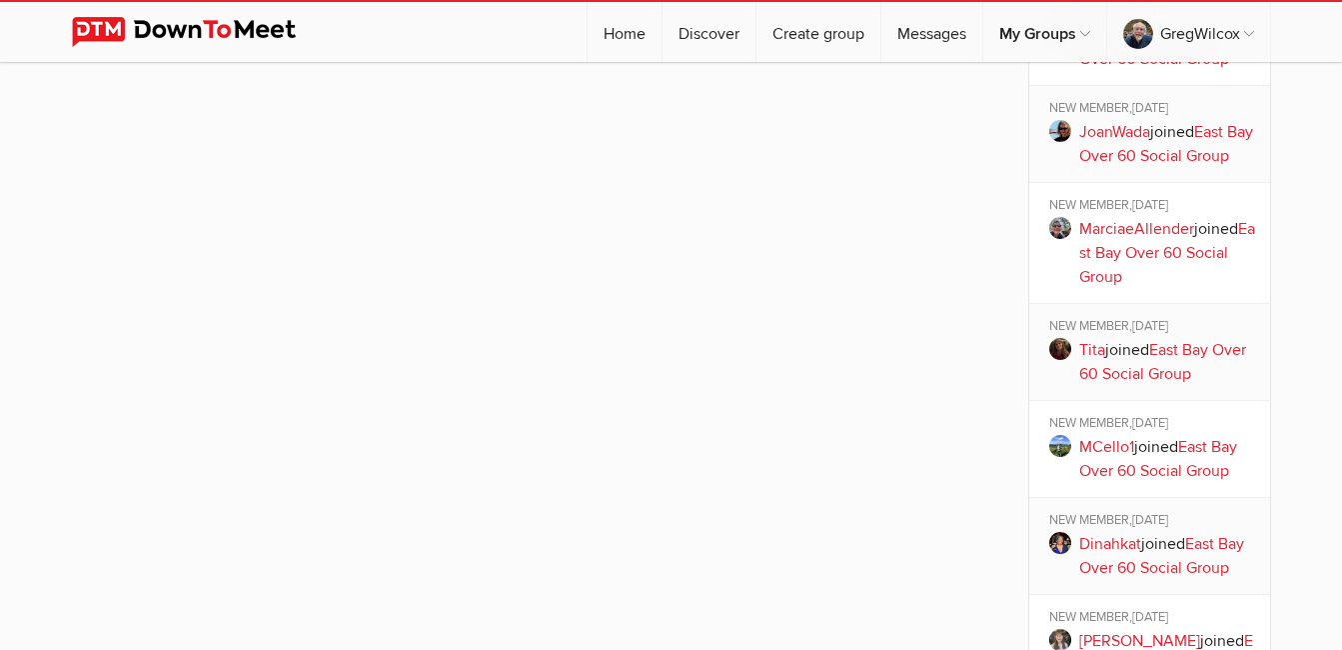
click at [1091, 360] on link "Tita" at bounding box center [1092, 350] width 26 height 20
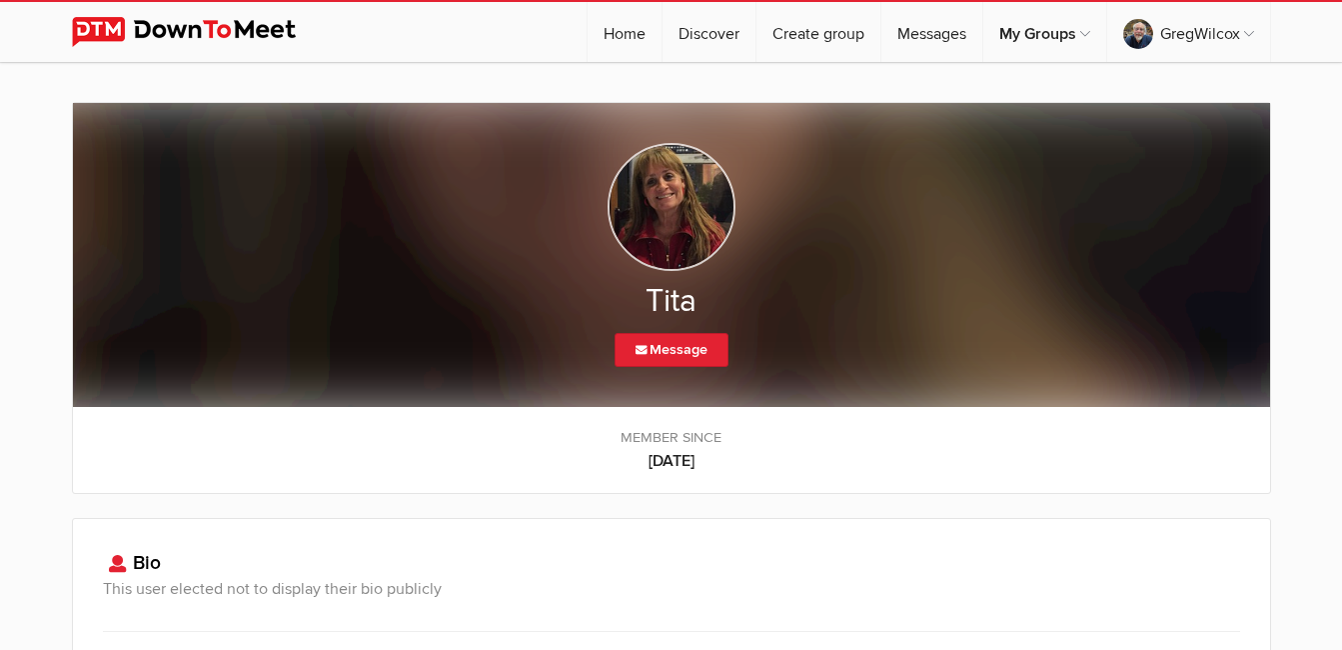
click at [664, 207] on img at bounding box center [672, 207] width 128 height 128
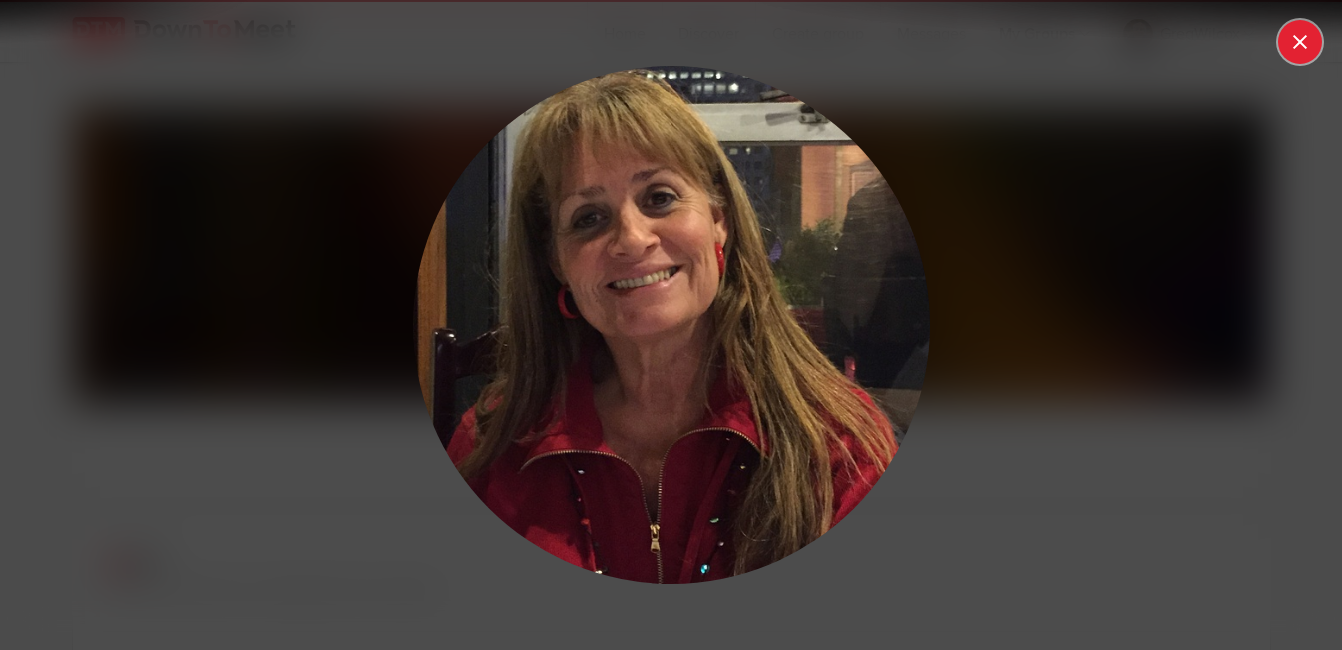
click at [1297, 49] on button at bounding box center [1300, 42] width 44 height 44
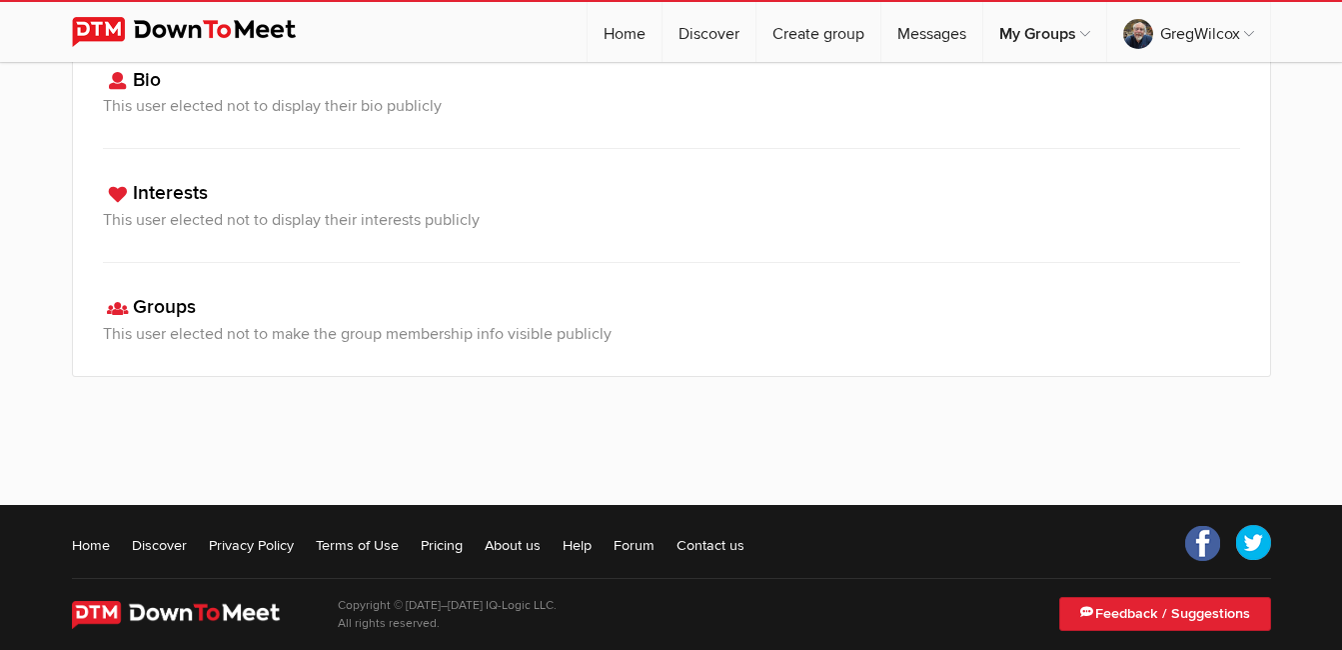
scroll to position [283, 0]
